Goal: Task Accomplishment & Management: Manage account settings

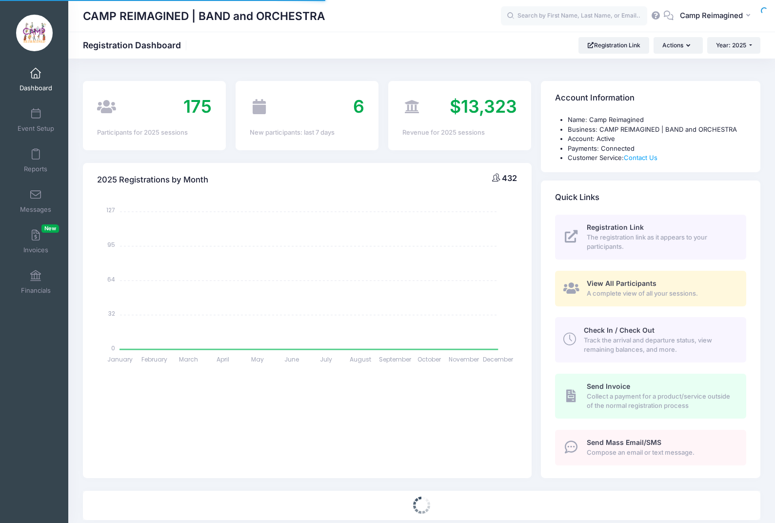
select select
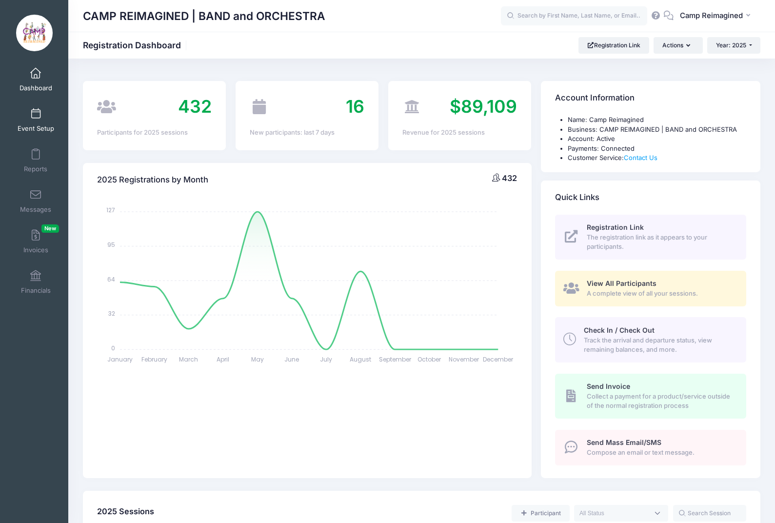
click at [36, 116] on span at bounding box center [36, 114] width 0 height 11
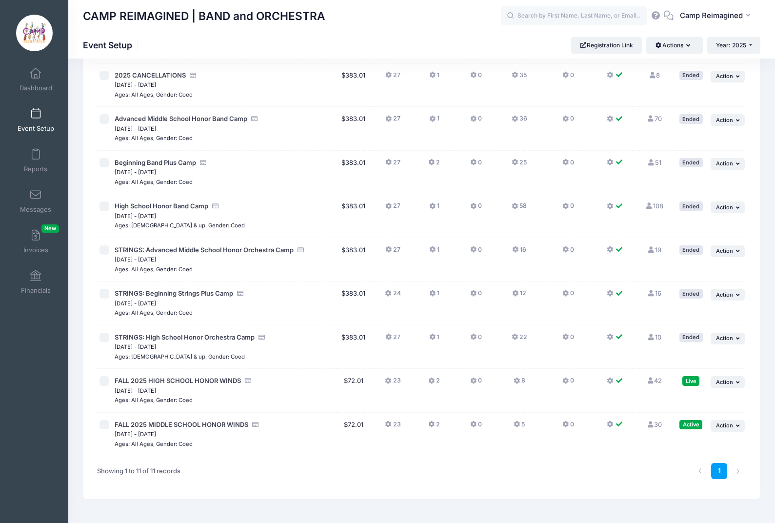
scroll to position [154, 0]
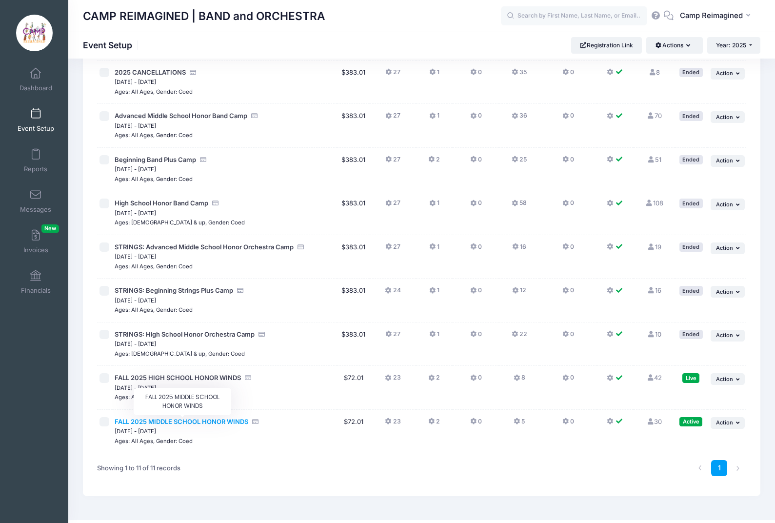
click at [210, 421] on span "FALL 2025 MIDDLE SCHOOL HONOR WINDS" at bounding box center [182, 421] width 134 height 8
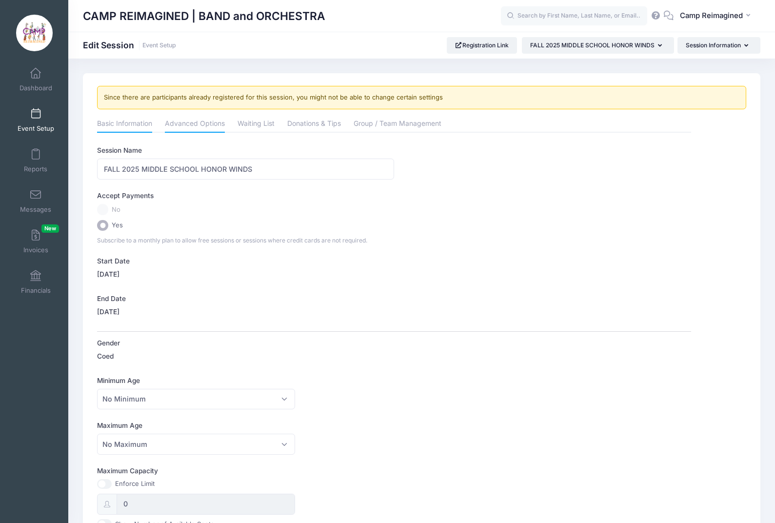
click at [201, 127] on link "Advanced Options" at bounding box center [195, 125] width 60 height 18
